Goal: Book appointment/travel/reservation

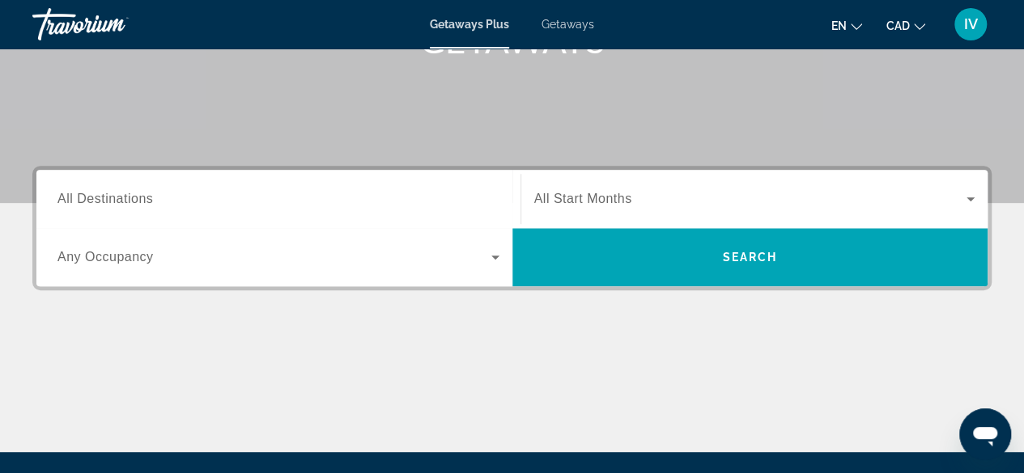
scroll to position [285, 0]
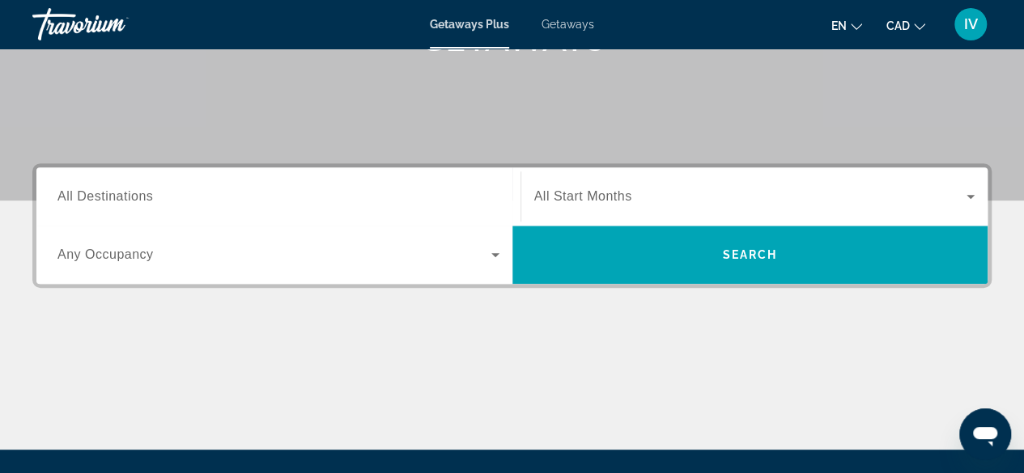
click at [141, 195] on span "All Destinations" at bounding box center [104, 196] width 95 height 14
click at [141, 195] on input "Destination All Destinations" at bounding box center [278, 197] width 442 height 19
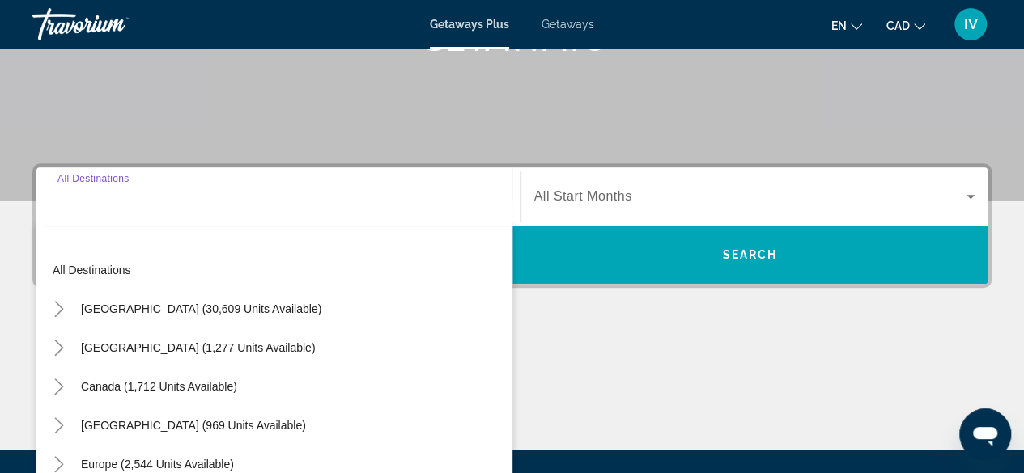
scroll to position [395, 0]
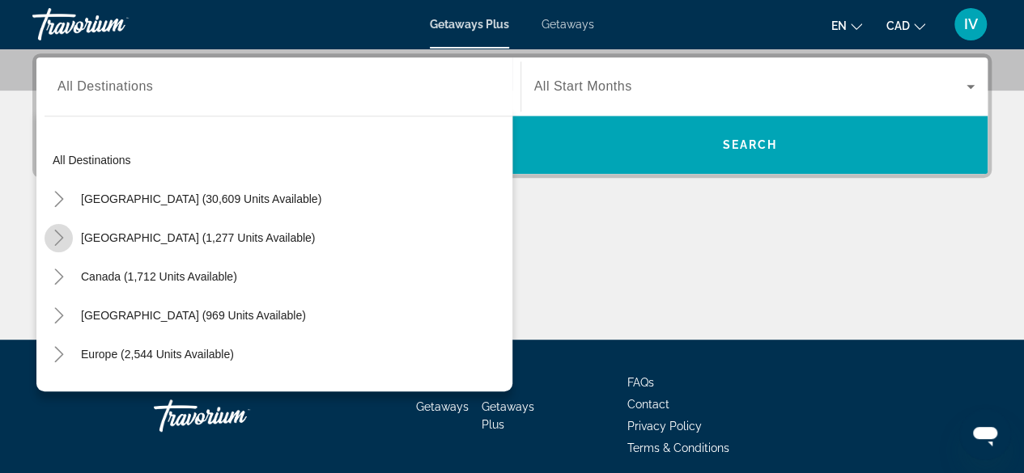
click at [57, 237] on icon "Toggle Mexico (1,277 units available)" at bounding box center [59, 238] width 16 height 16
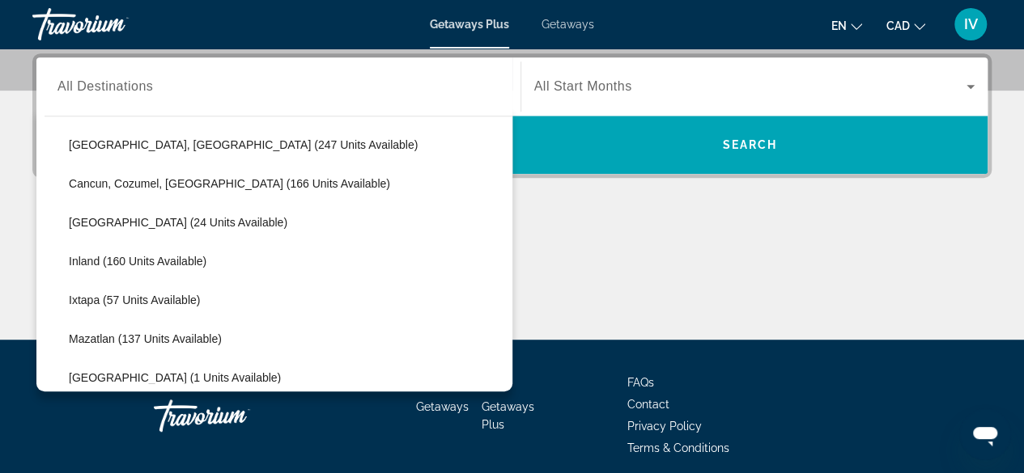
scroll to position [162, 0]
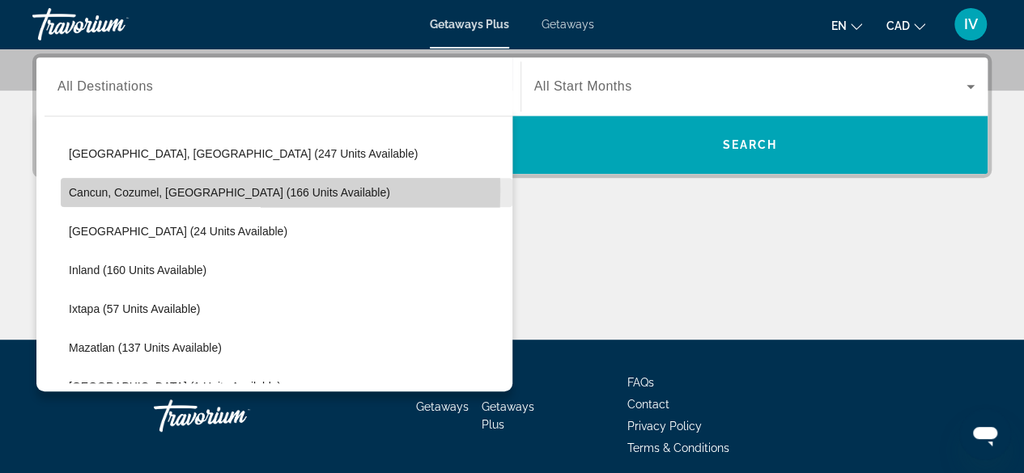
click at [71, 190] on span "Cancun, Cozumel, [GEOGRAPHIC_DATA] (166 units available)" at bounding box center [229, 192] width 321 height 13
type input "**********"
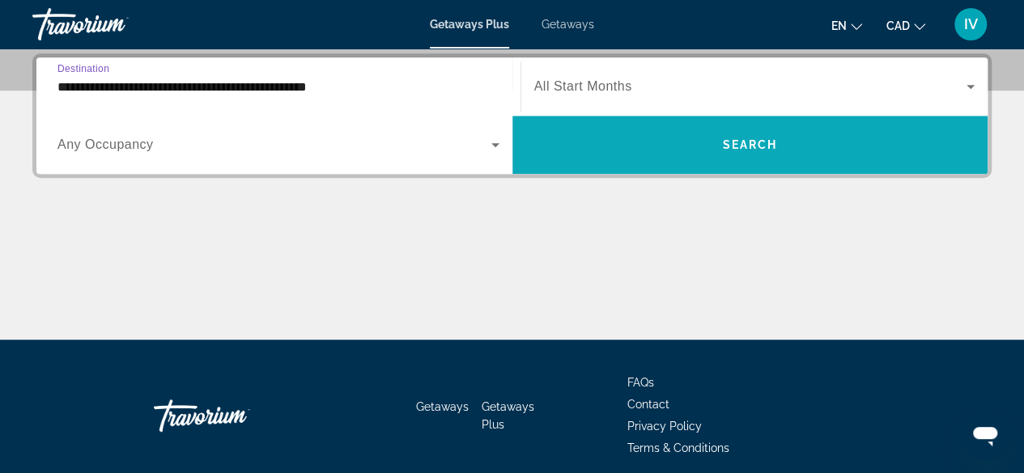
click at [757, 134] on span "Search widget" at bounding box center [750, 144] width 476 height 39
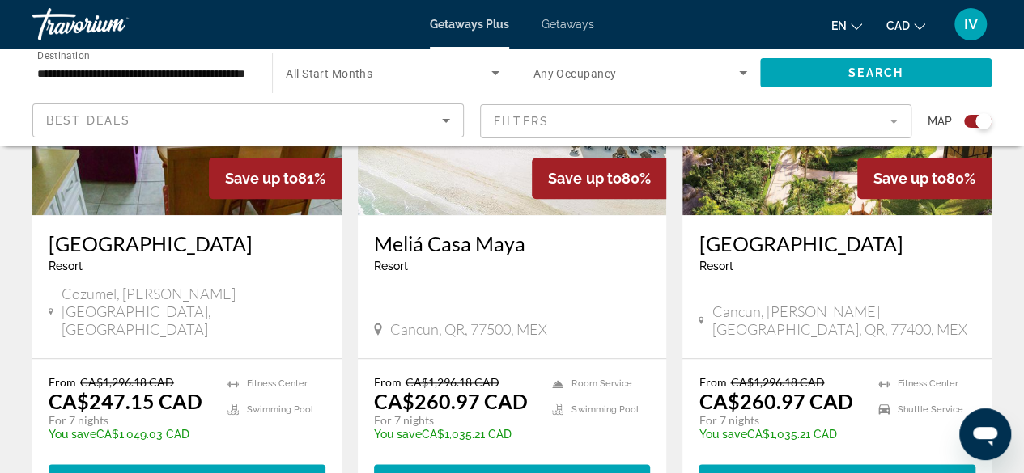
scroll to position [758, 0]
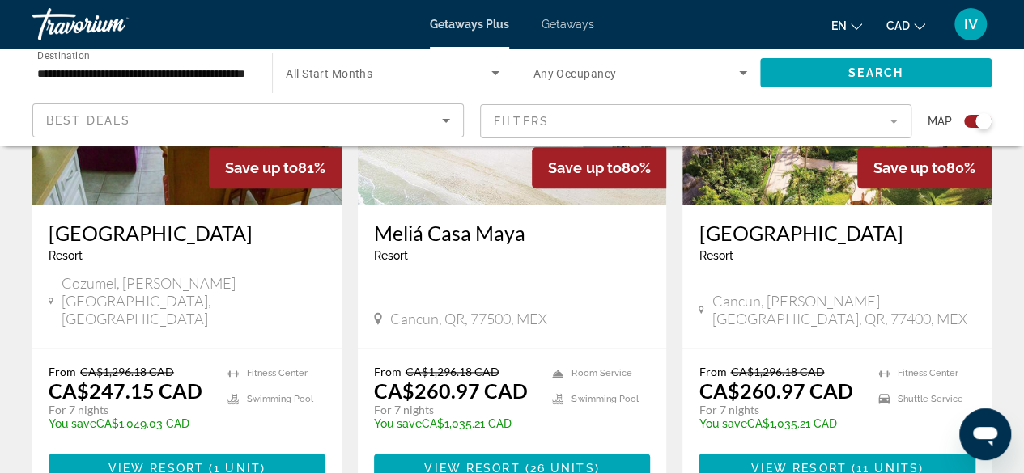
click at [463, 227] on h3 "Meliá Casa Maya" at bounding box center [512, 233] width 277 height 24
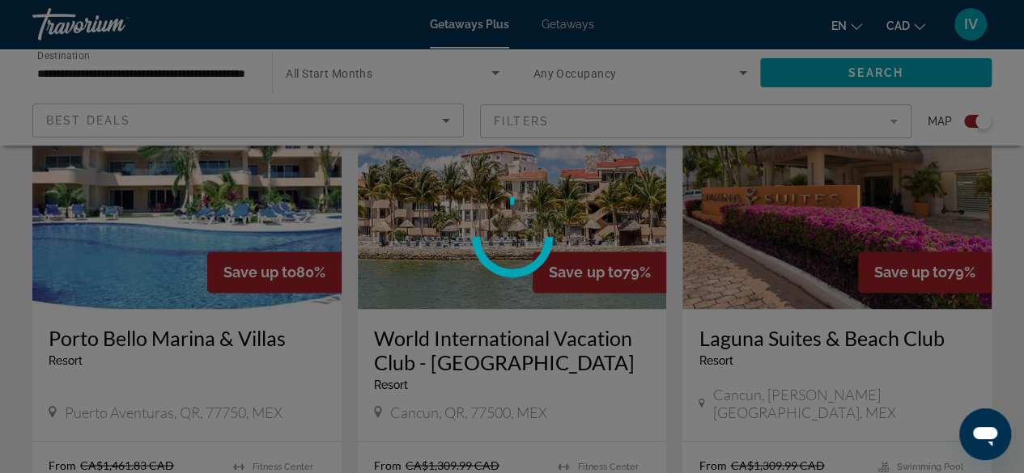
scroll to position [1230, 0]
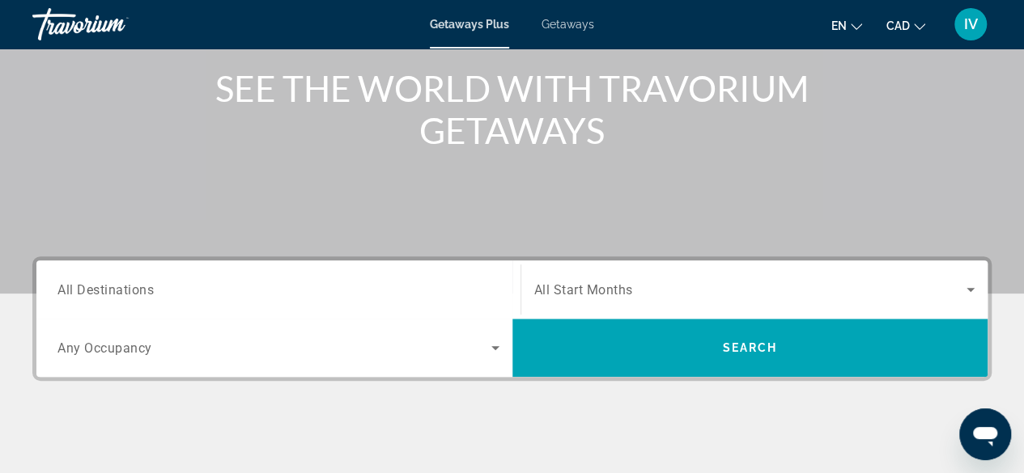
scroll to position [191, 0]
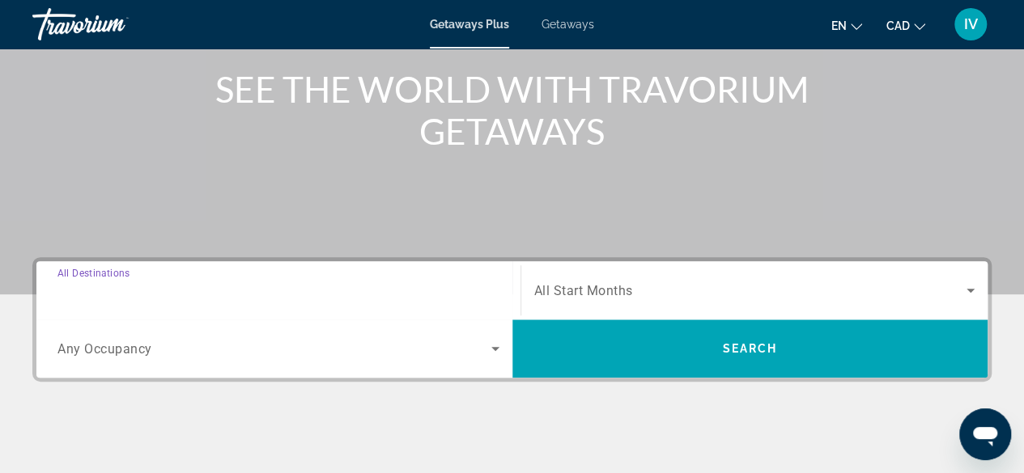
click at [181, 287] on input "Destination All Destinations" at bounding box center [278, 291] width 442 height 19
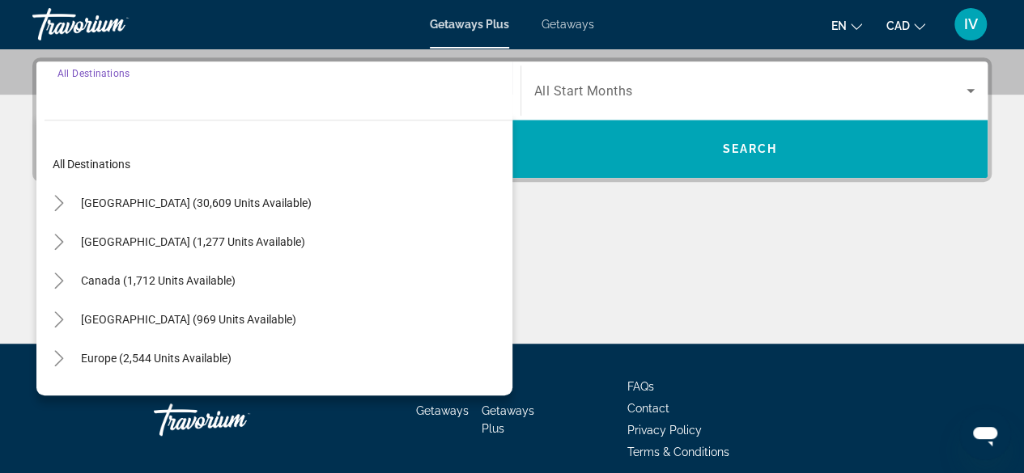
scroll to position [395, 0]
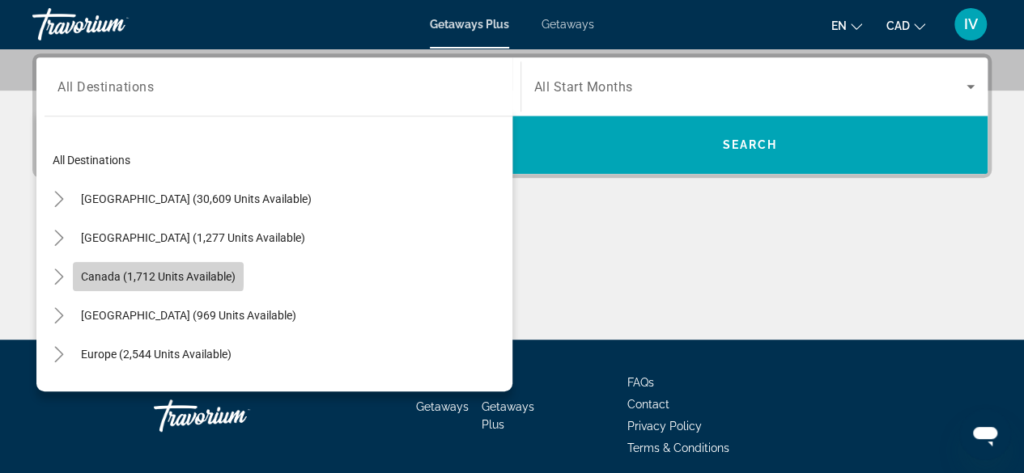
click at [125, 271] on span "Canada (1,712 units available)" at bounding box center [158, 276] width 155 height 13
type input "**********"
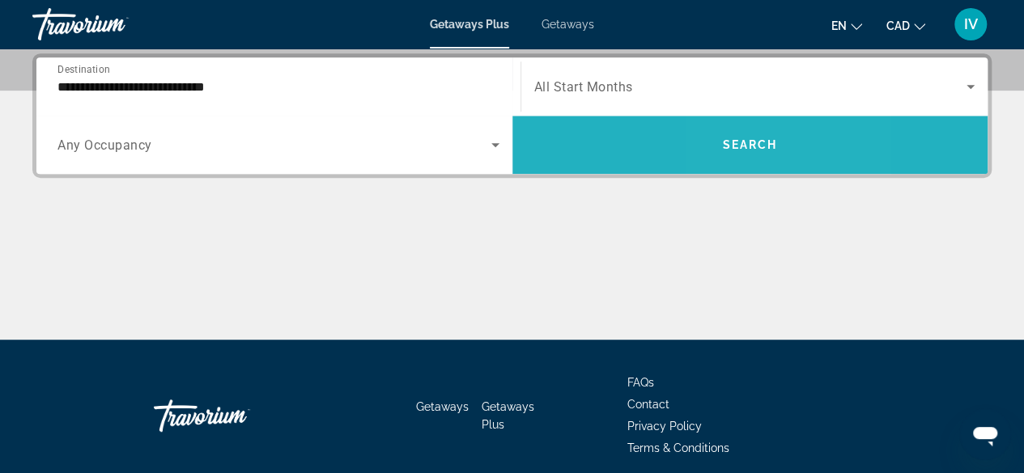
click at [734, 148] on span "Search" at bounding box center [749, 144] width 55 height 13
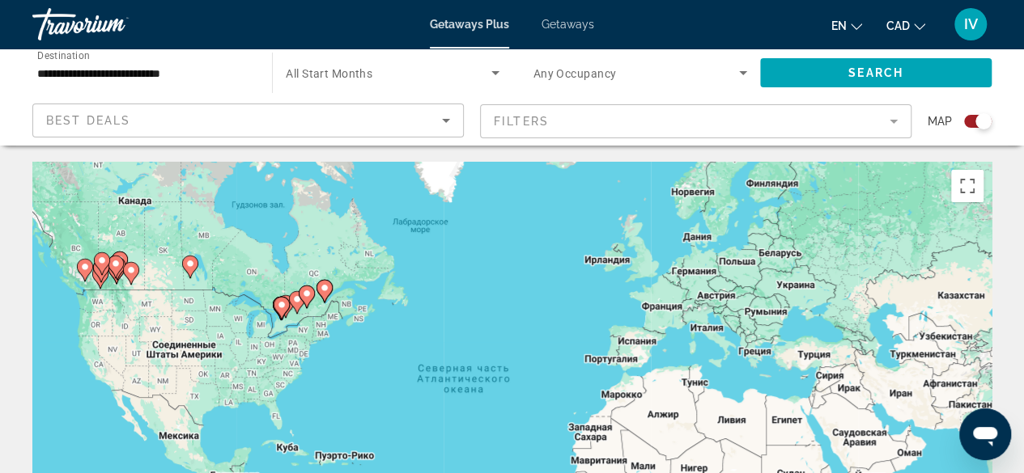
click at [134, 64] on input "**********" at bounding box center [144, 73] width 214 height 19
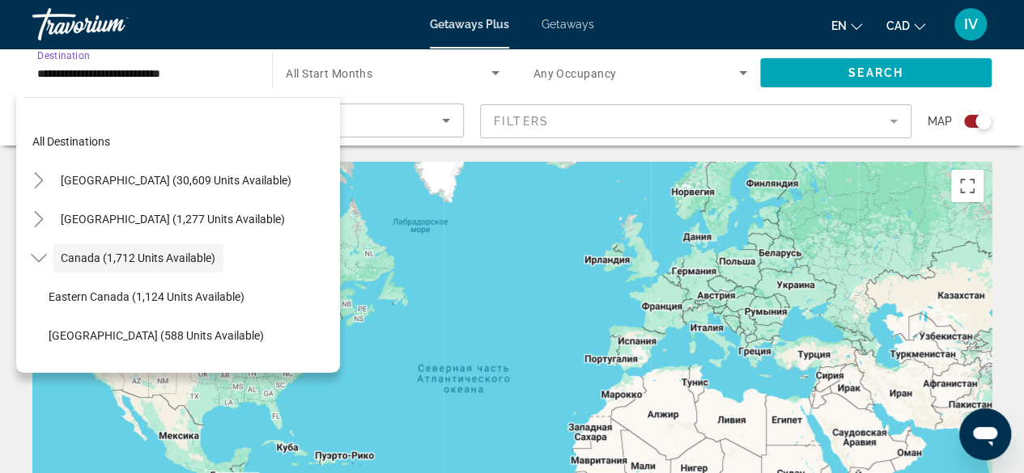
scroll to position [19, 0]
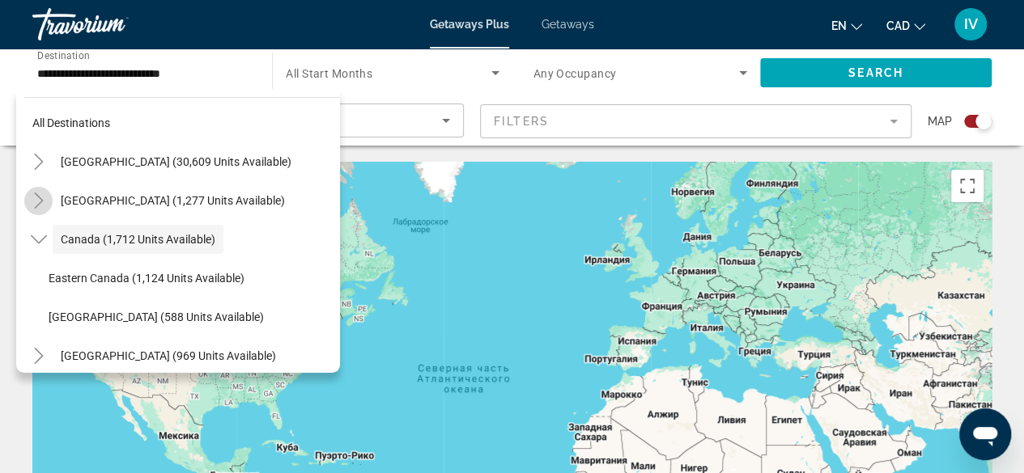
click at [32, 198] on icon "Toggle Mexico (1,277 units available)" at bounding box center [39, 201] width 16 height 16
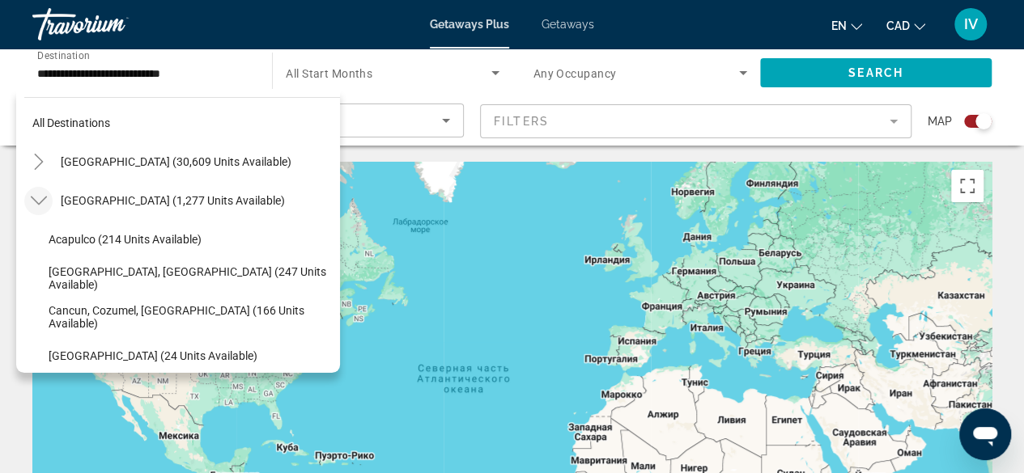
scroll to position [86, 0]
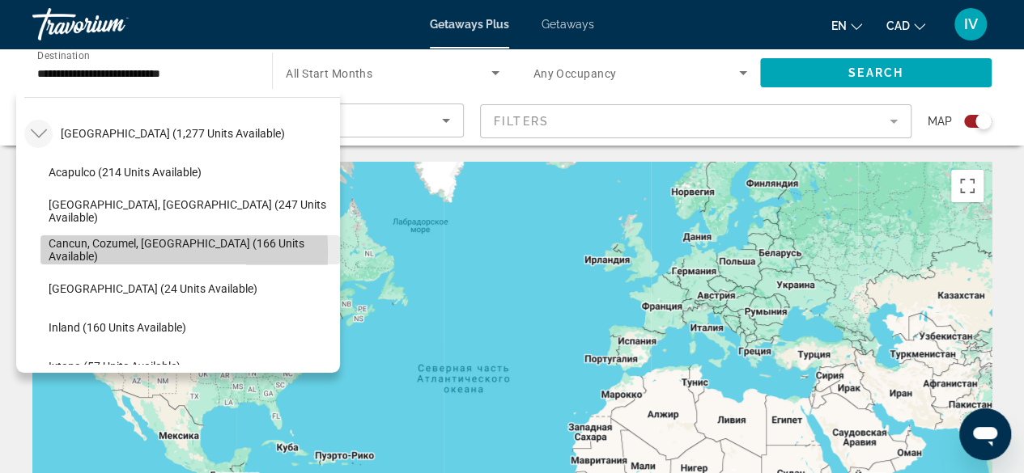
click at [81, 252] on span "Cancun, Cozumel, [GEOGRAPHIC_DATA] (166 units available)" at bounding box center [190, 250] width 283 height 26
type input "**********"
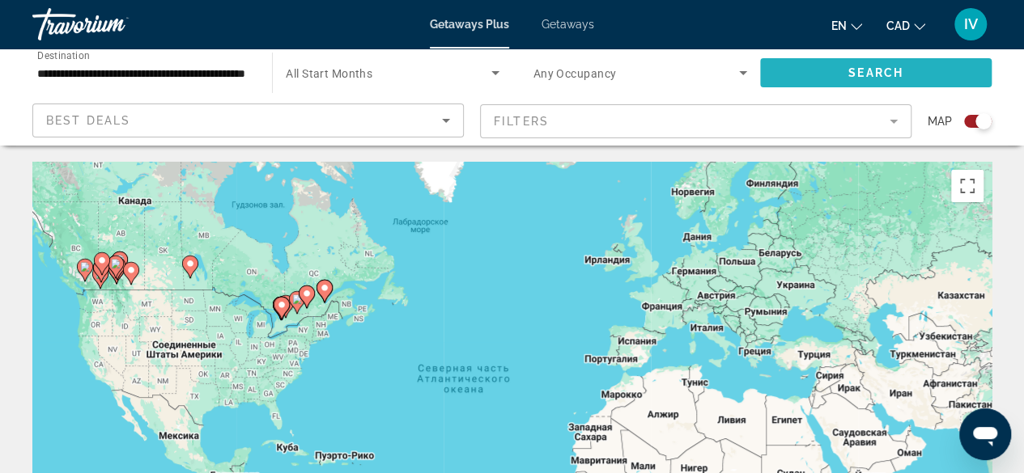
click at [922, 75] on span "Search widget" at bounding box center [875, 72] width 231 height 39
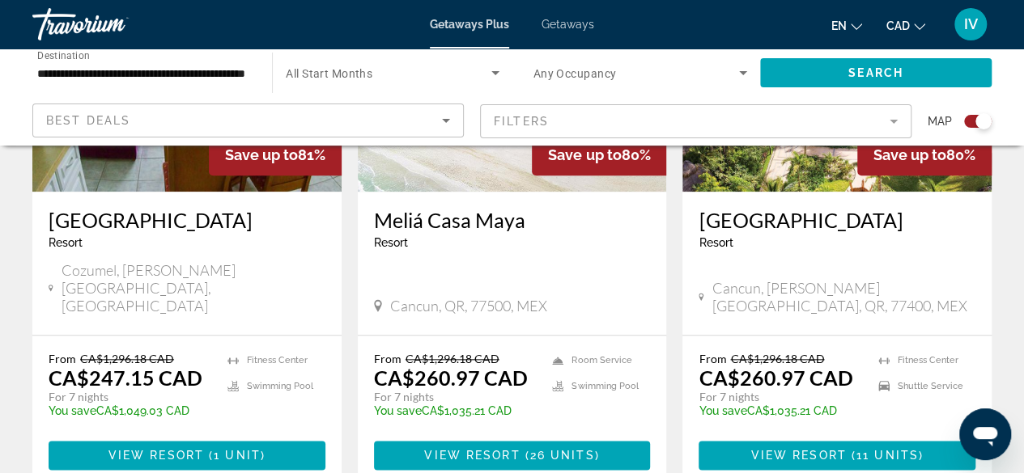
scroll to position [774, 0]
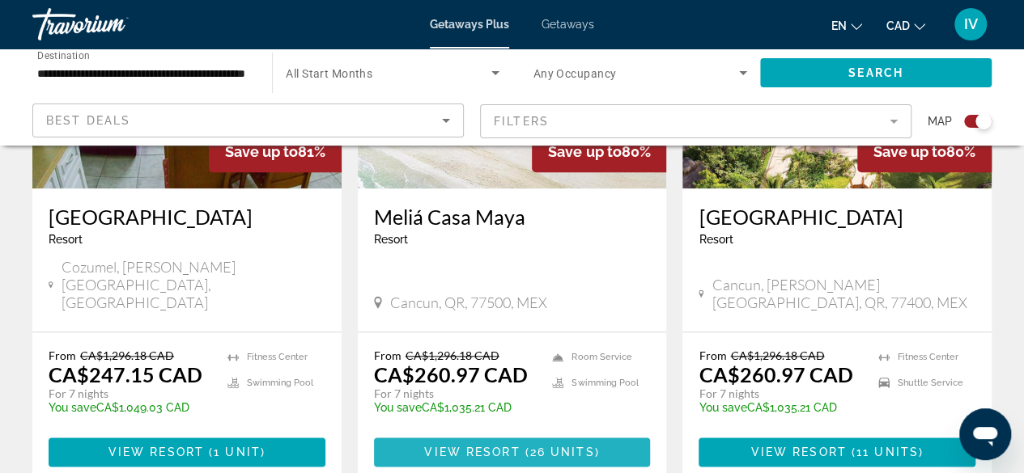
click at [457, 448] on span "Main content" at bounding box center [512, 452] width 277 height 39
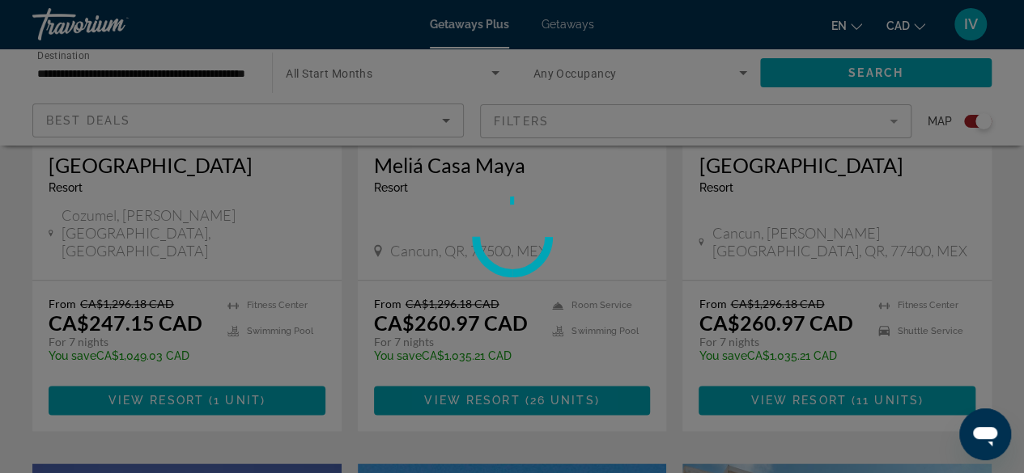
scroll to position [856, 0]
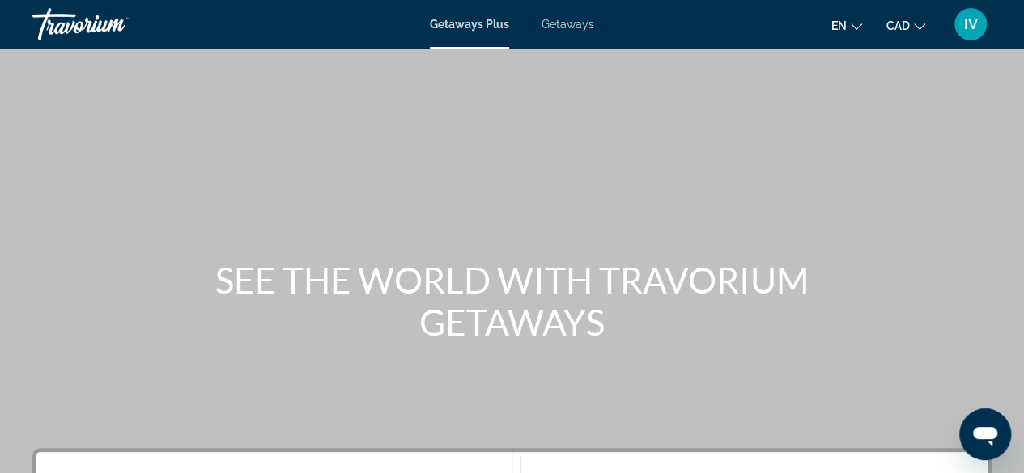
click at [578, 30] on span "Getaways" at bounding box center [567, 24] width 53 height 13
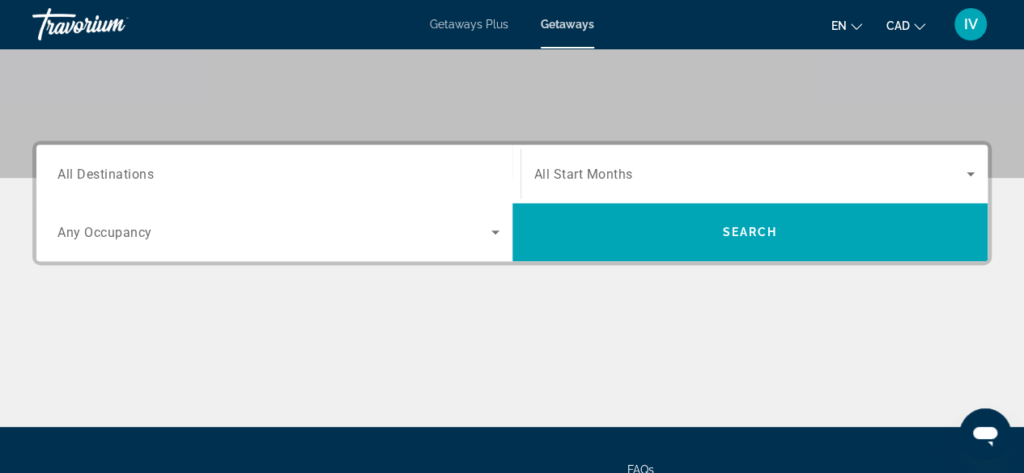
scroll to position [319, 0]
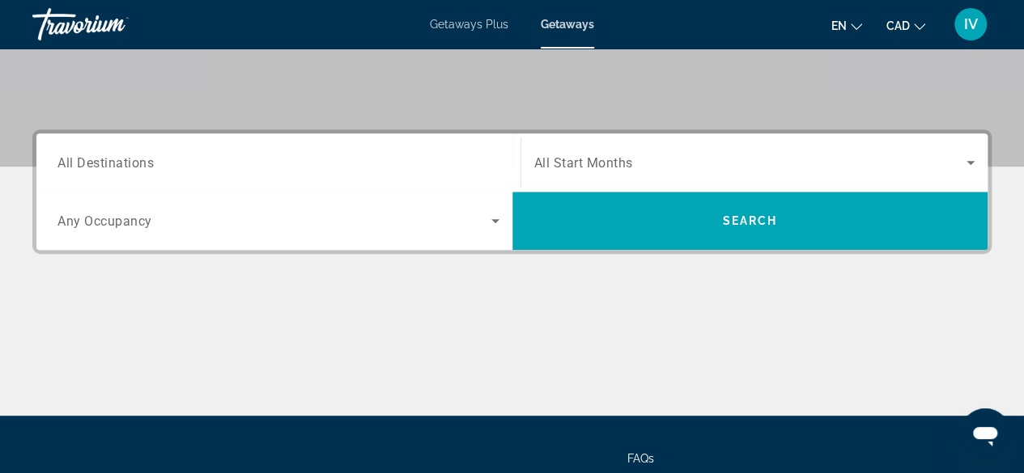
click at [285, 151] on div "Search widget" at bounding box center [278, 163] width 442 height 46
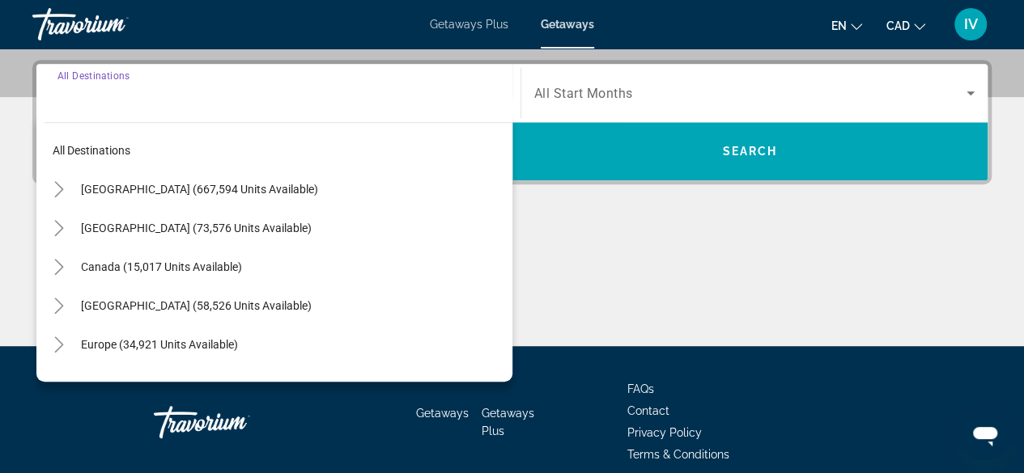
scroll to position [395, 0]
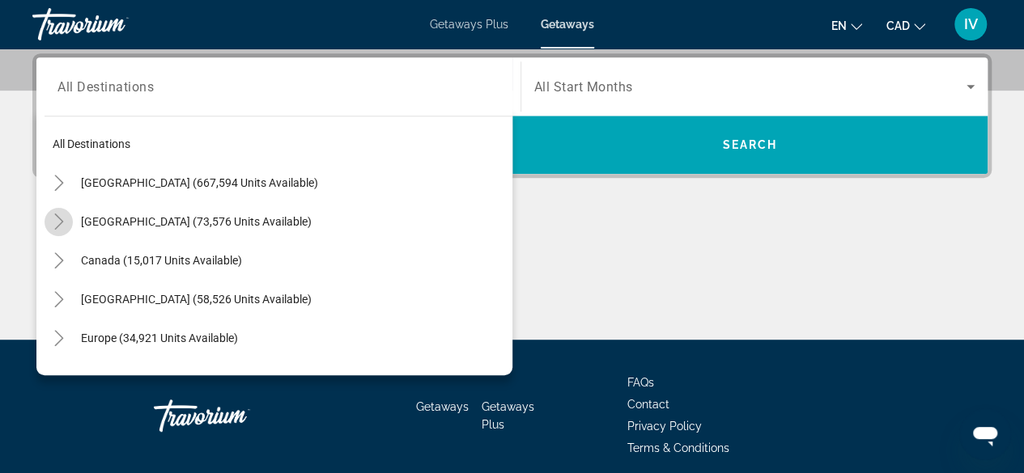
click at [57, 220] on icon "Toggle Mexico (73,576 units available)" at bounding box center [59, 222] width 16 height 16
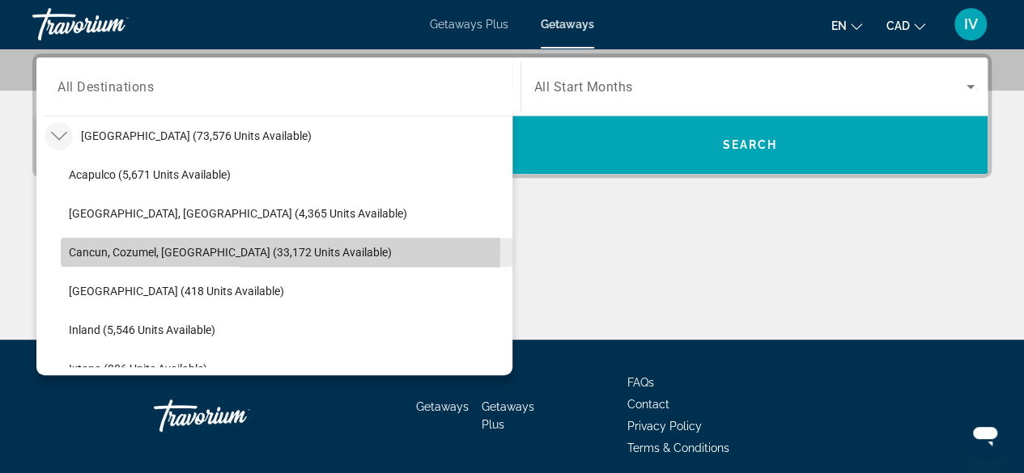
click at [163, 247] on span "Cancun, Cozumel, [GEOGRAPHIC_DATA] (33,172 units available)" at bounding box center [230, 252] width 323 height 13
type input "**********"
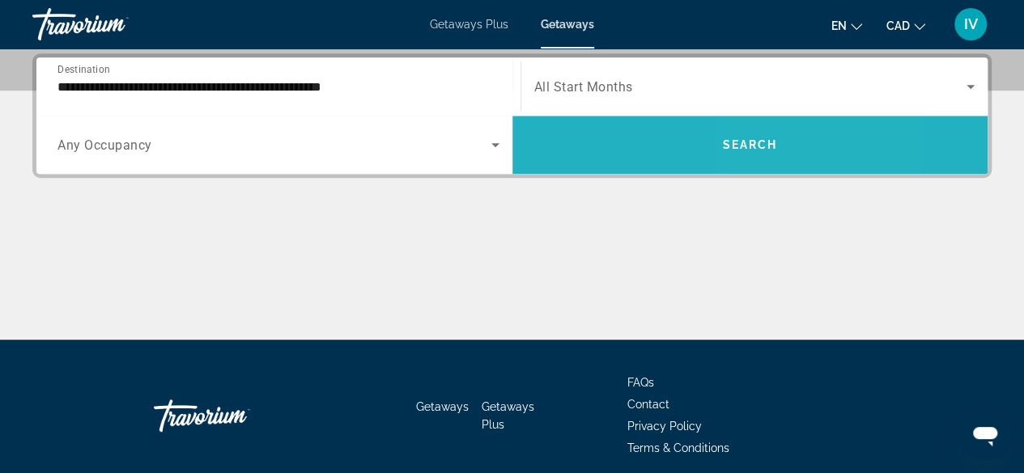
click at [770, 145] on span "Search" at bounding box center [749, 144] width 55 height 13
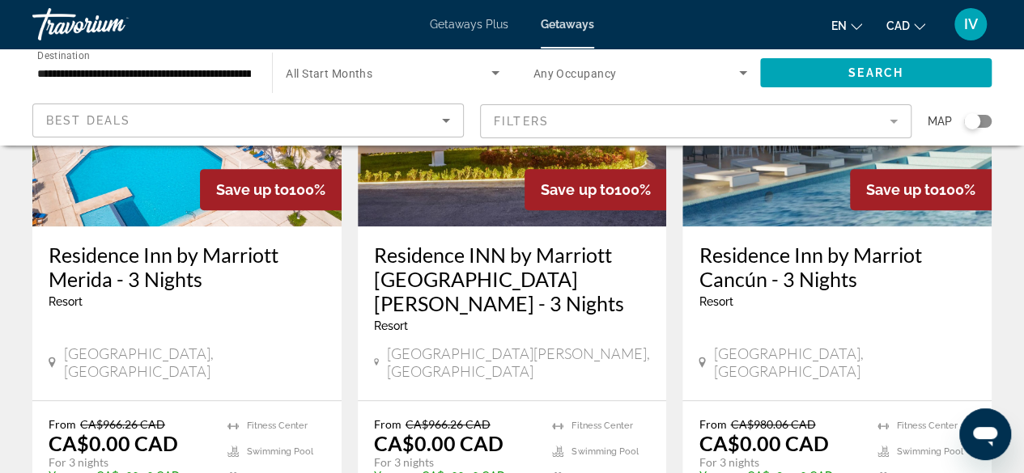
scroll to position [255, 0]
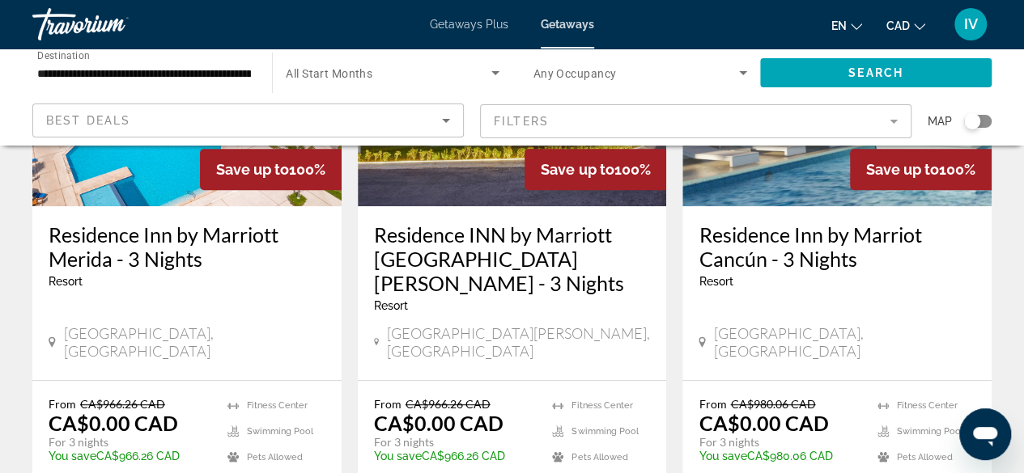
click at [770, 235] on h3 "Residence Inn by Marriot Cancún - 3 Nights" at bounding box center [836, 247] width 277 height 49
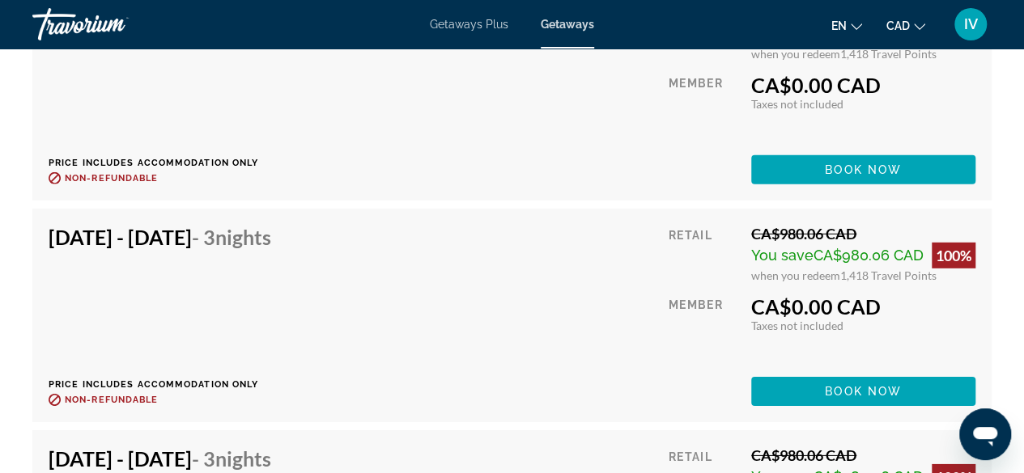
scroll to position [5457, 0]
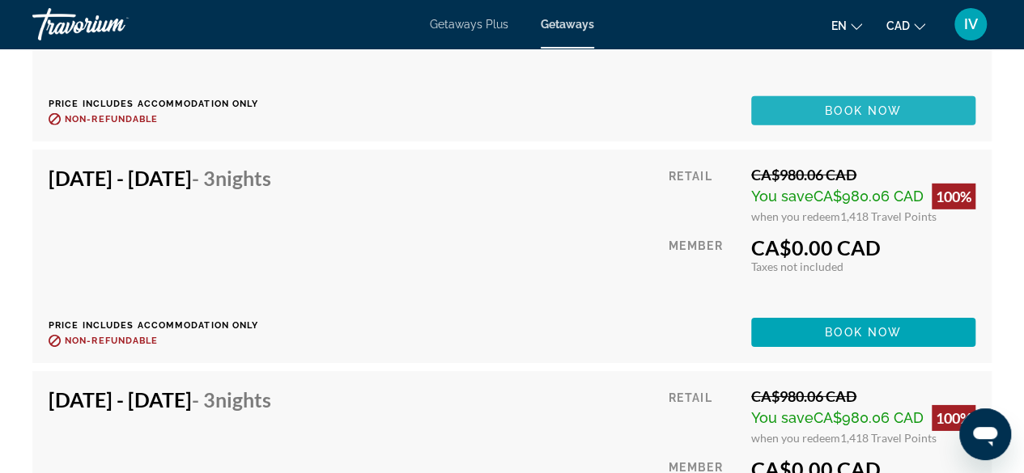
click at [853, 104] on span "Book now" at bounding box center [863, 110] width 77 height 13
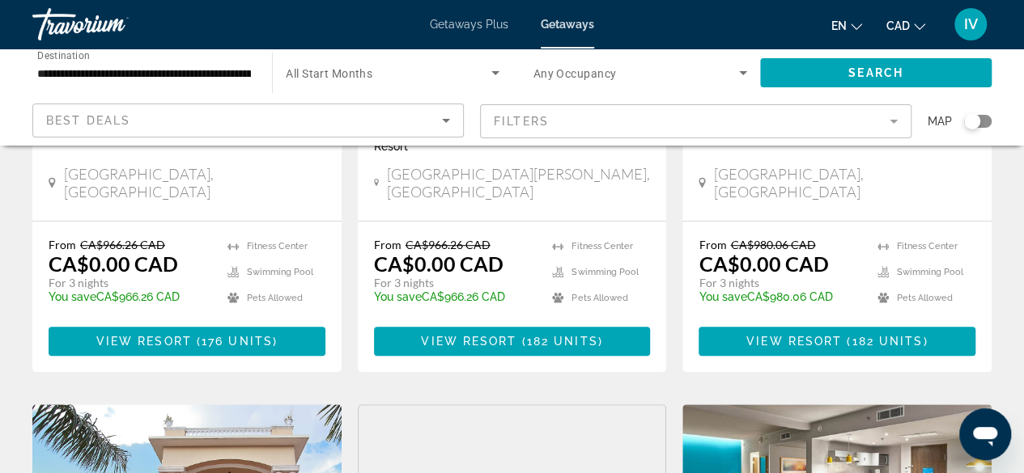
scroll to position [1104, 0]
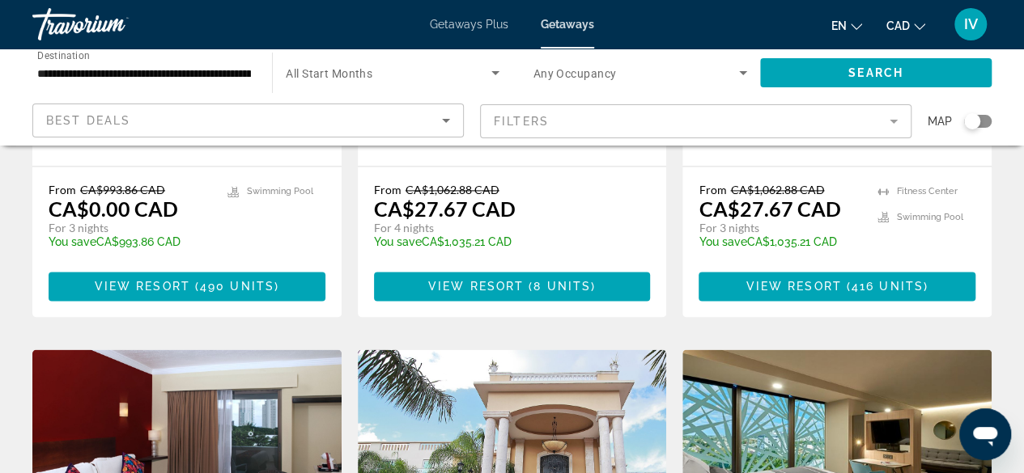
click at [472, 20] on span "Getaways Plus" at bounding box center [469, 24] width 78 height 13
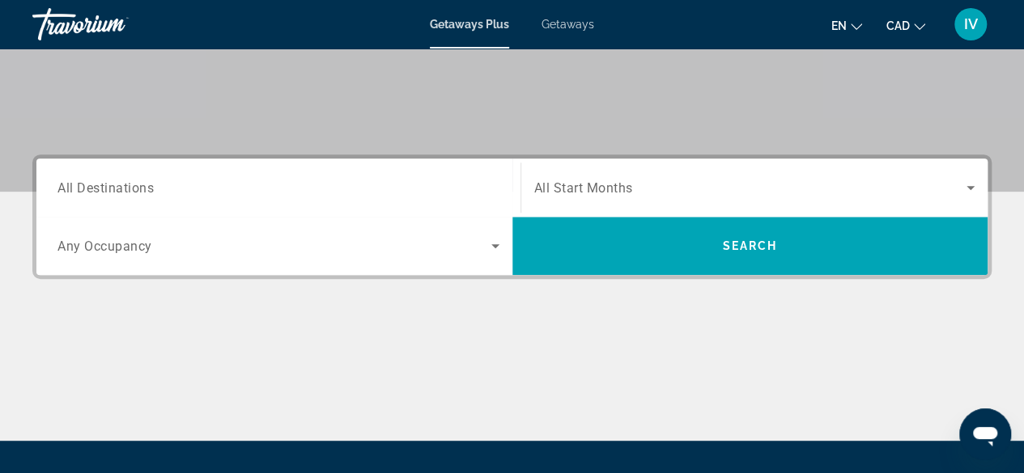
scroll to position [298, 0]
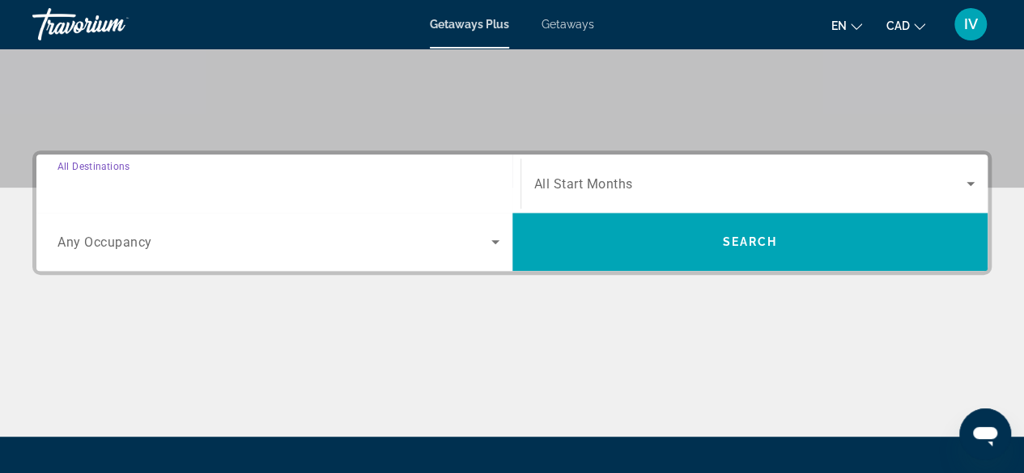
click at [199, 185] on input "Destination All Destinations" at bounding box center [278, 184] width 442 height 19
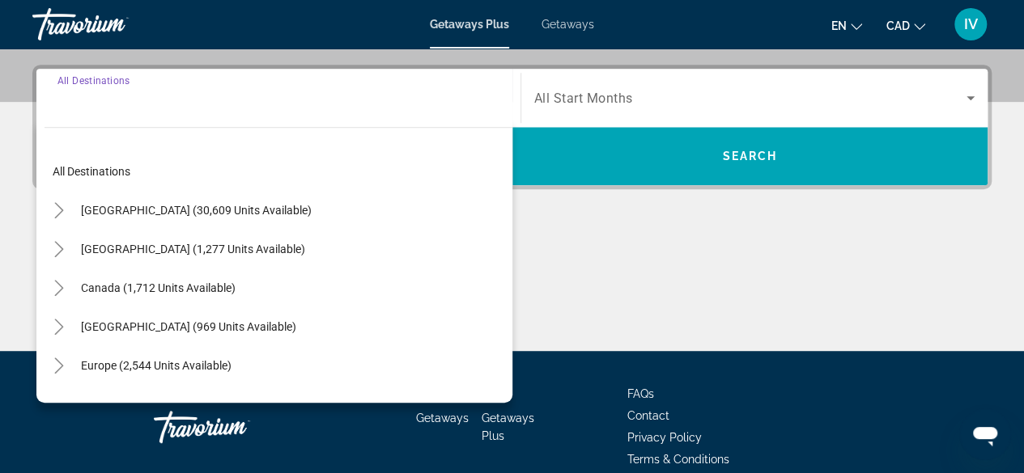
scroll to position [395, 0]
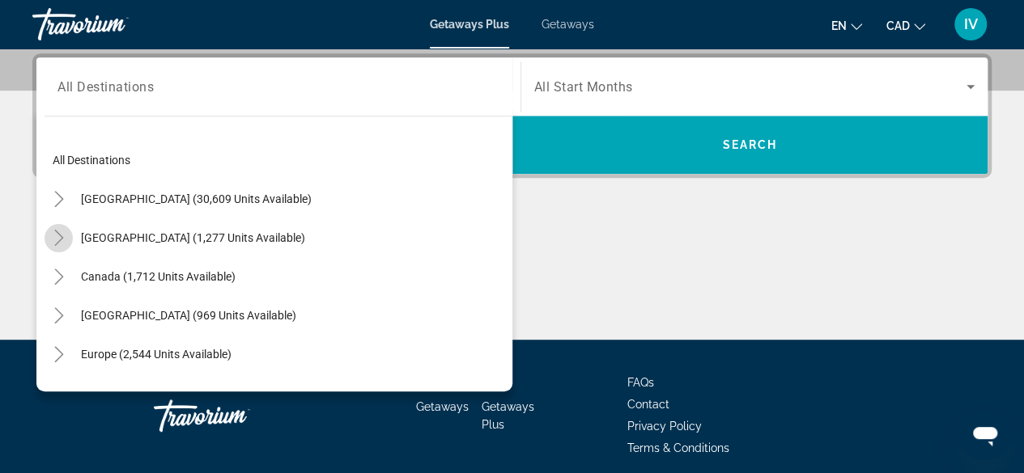
click at [56, 237] on icon "Toggle Mexico (1,277 units available)" at bounding box center [59, 238] width 16 height 16
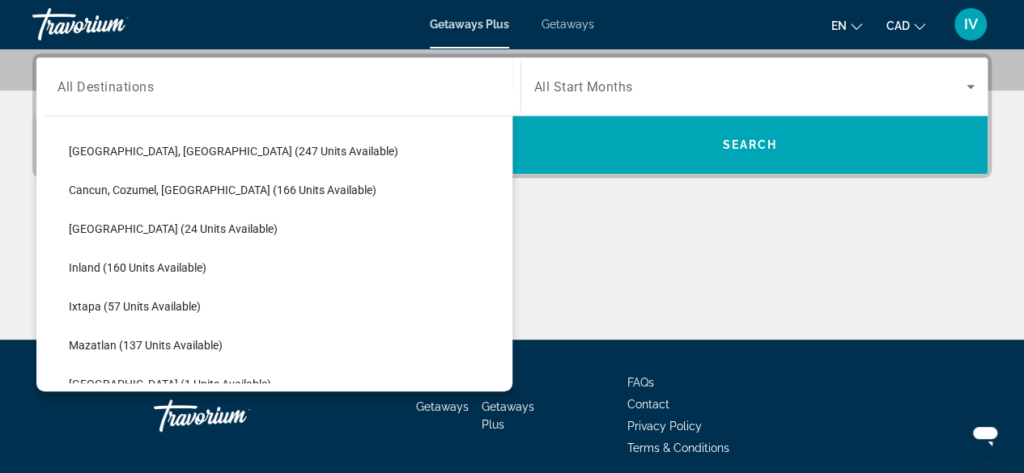
scroll to position [162, 0]
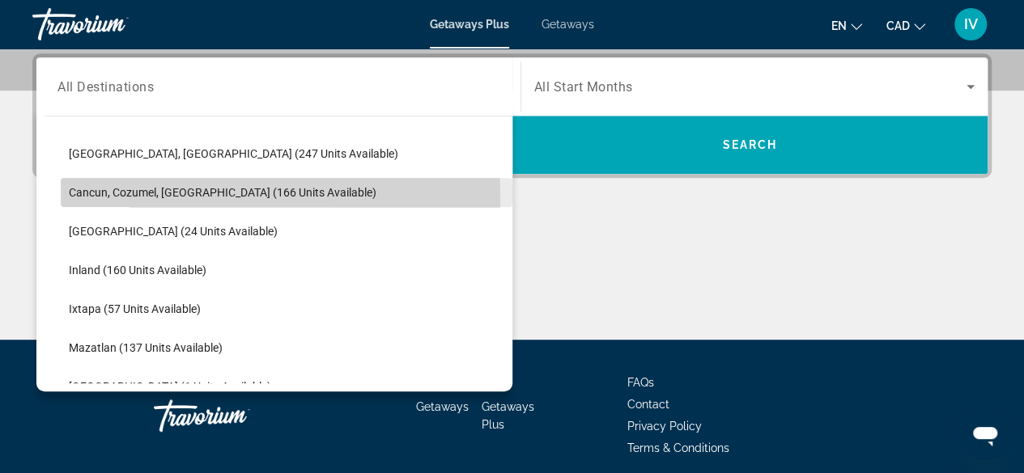
click at [108, 195] on span "Cancun, Cozumel, [GEOGRAPHIC_DATA] (166 units available)" at bounding box center [222, 192] width 307 height 13
type input "**********"
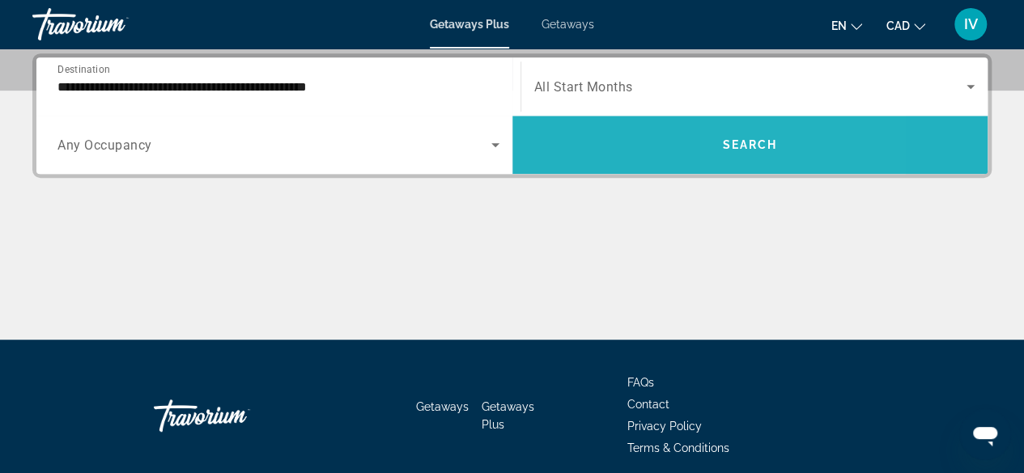
click at [742, 134] on span "Search widget" at bounding box center [750, 144] width 476 height 39
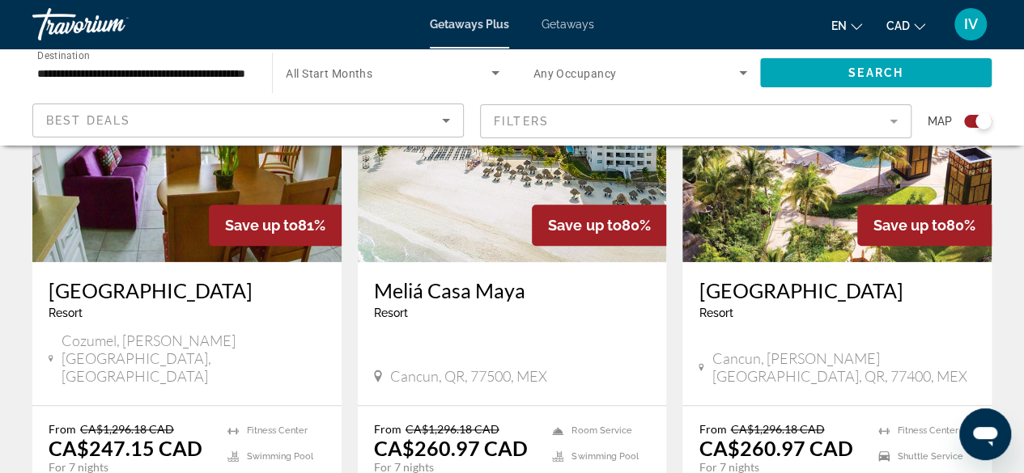
scroll to position [717, 0]
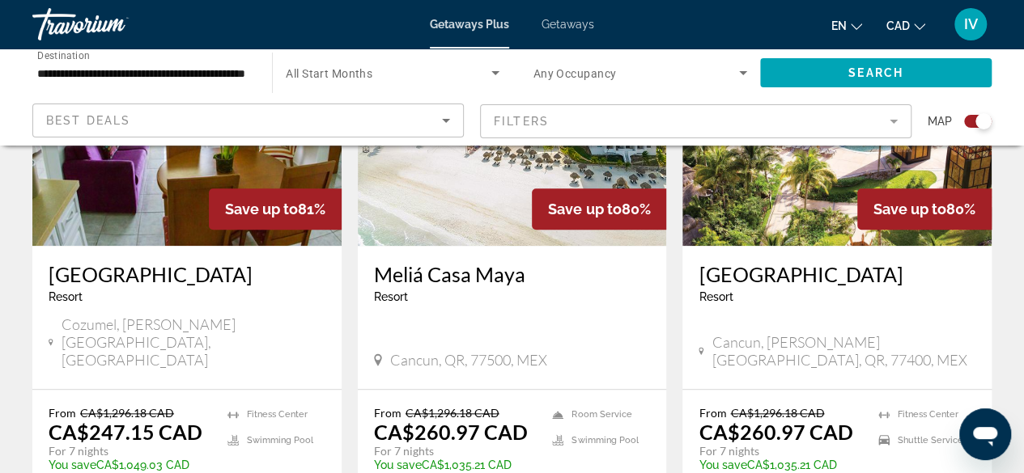
click at [441, 269] on h3 "Meliá Casa Maya" at bounding box center [512, 274] width 277 height 24
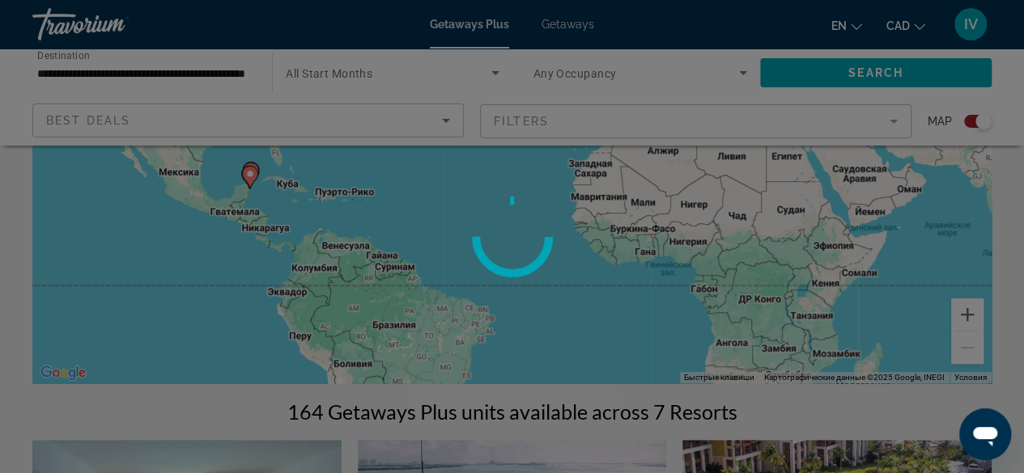
scroll to position [0, 0]
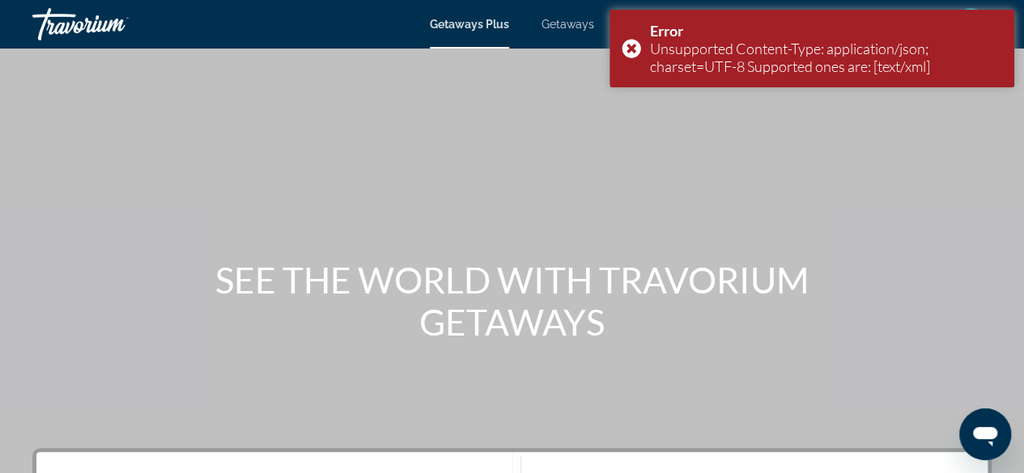
click at [568, 28] on span "Getaways" at bounding box center [567, 24] width 53 height 13
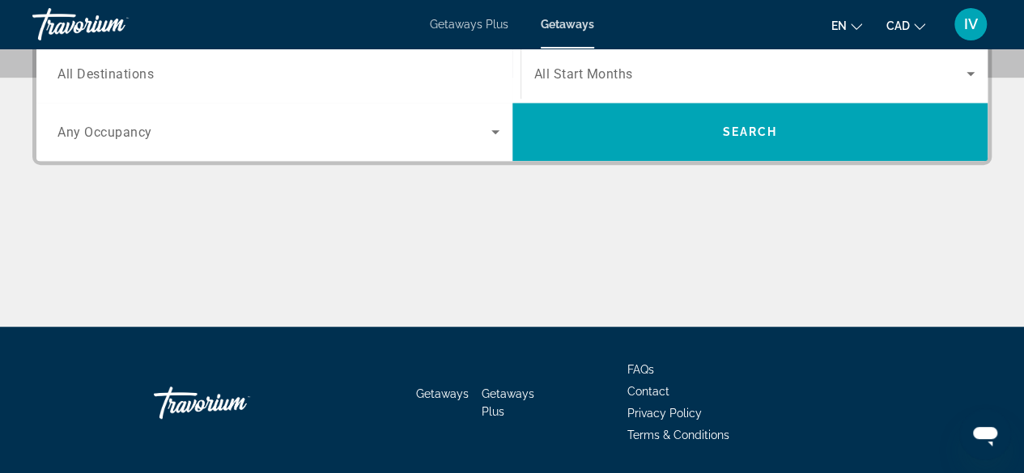
scroll to position [422, 0]
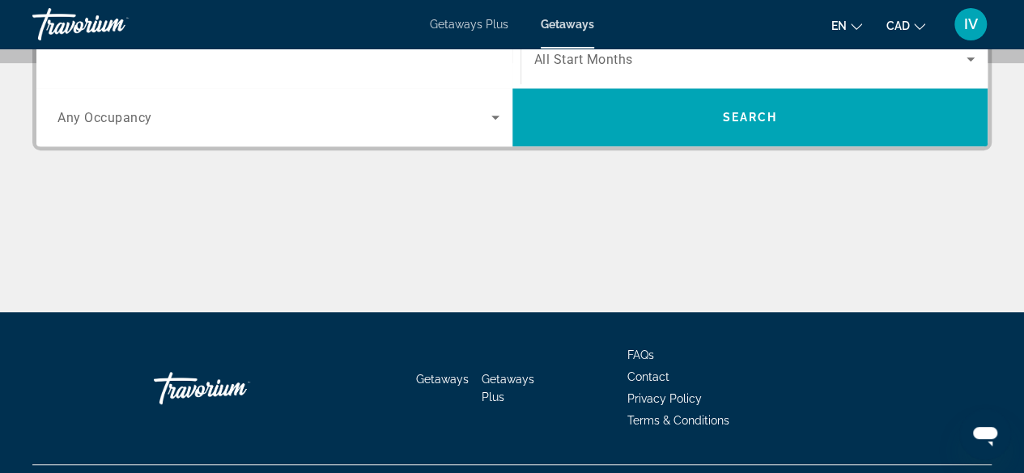
click at [212, 62] on input "Destination All Destinations" at bounding box center [278, 59] width 442 height 19
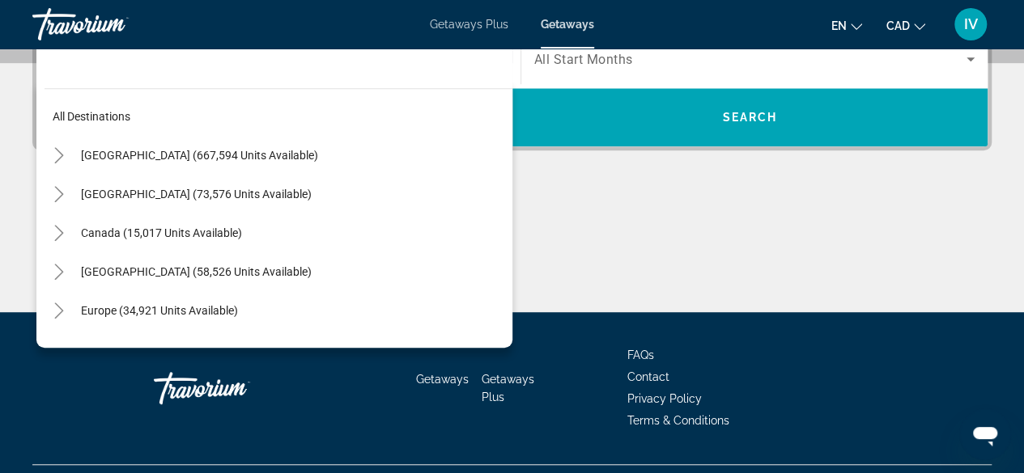
scroll to position [395, 0]
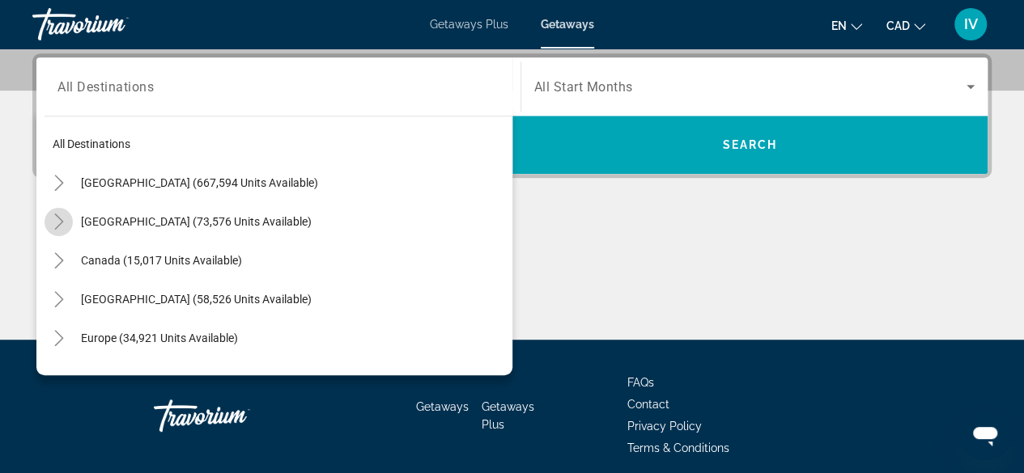
click at [58, 225] on icon "Toggle Mexico (73,576 units available)" at bounding box center [59, 222] width 16 height 16
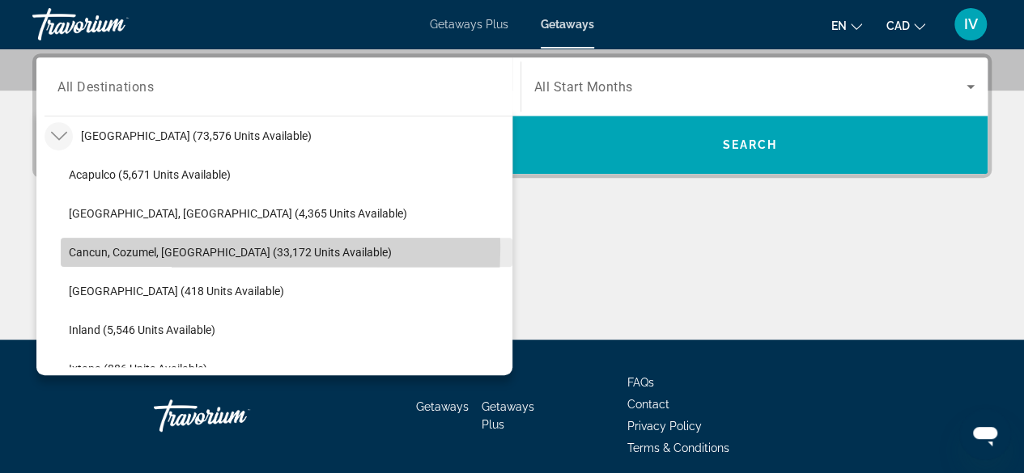
click at [129, 246] on span "Cancun, Cozumel, [GEOGRAPHIC_DATA] (33,172 units available)" at bounding box center [230, 252] width 323 height 13
type input "**********"
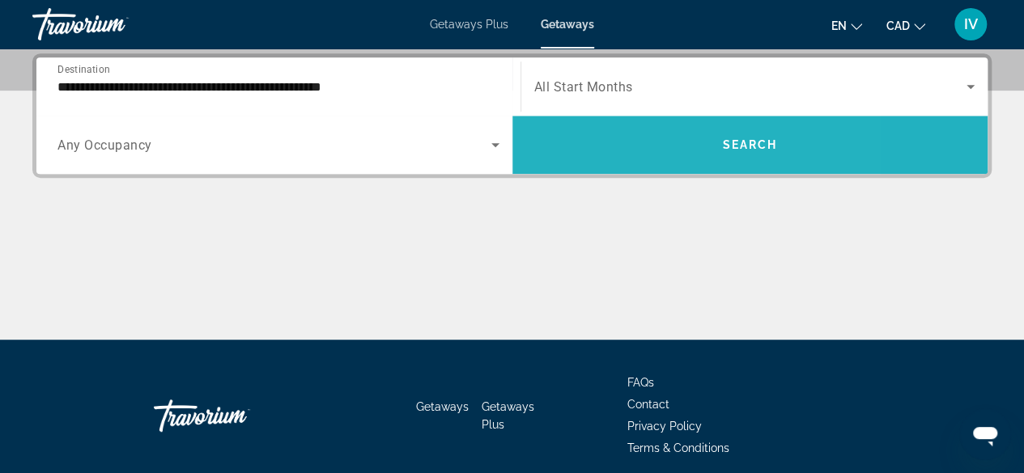
click at [627, 167] on span "Search widget" at bounding box center [750, 145] width 476 height 58
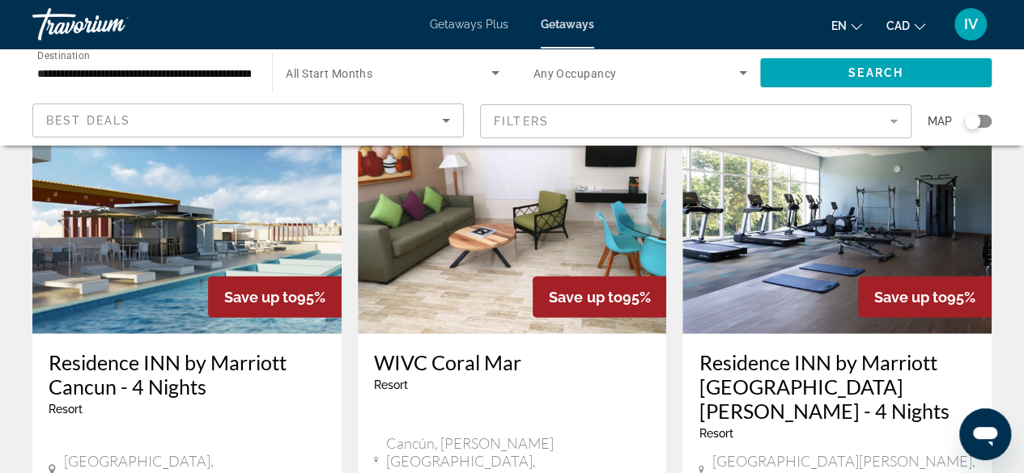
scroll to position [2062, 0]
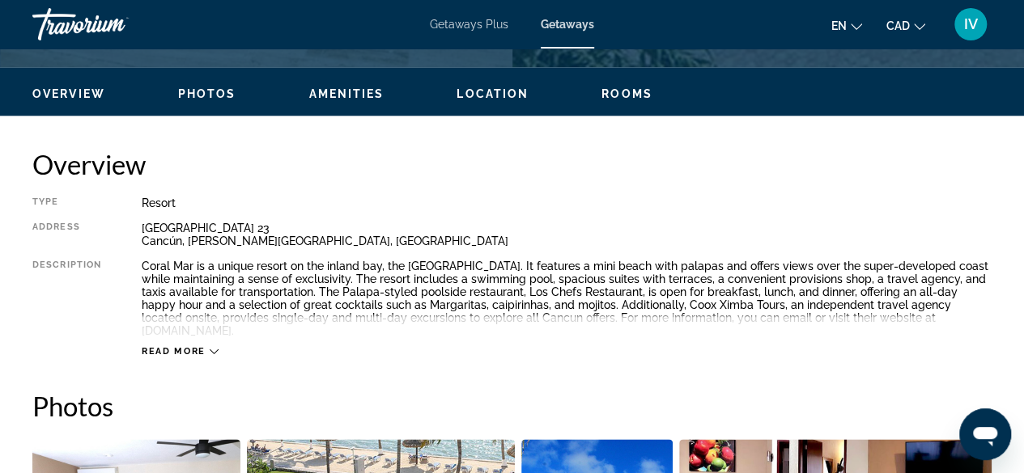
scroll to position [793, 0]
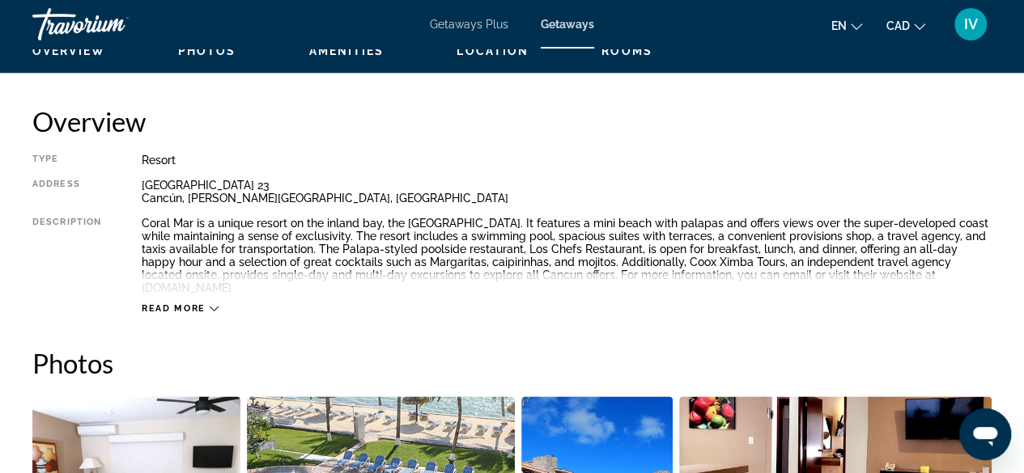
click at [210, 307] on icon "Main content" at bounding box center [214, 309] width 9 height 5
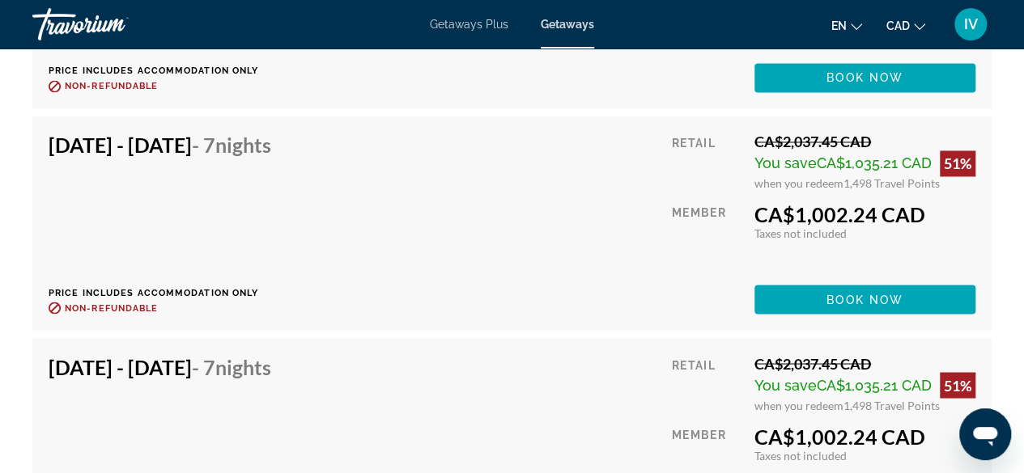
scroll to position [7529, 0]
